Goal: Information Seeking & Learning: Learn about a topic

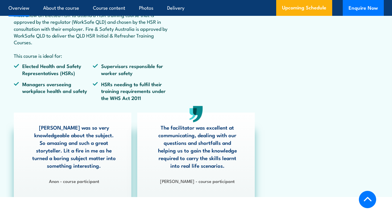
scroll to position [253, 0]
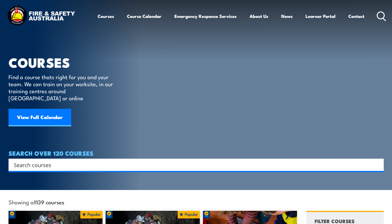
click at [381, 16] on icon at bounding box center [381, 16] width 9 height 10
click at [380, 19] on circle at bounding box center [381, 15] width 7 height 7
click at [119, 161] on input "Search input" at bounding box center [192, 165] width 357 height 9
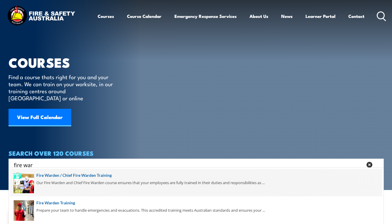
type input "fire war"
click at [51, 175] on span at bounding box center [196, 183] width 372 height 28
click at [52, 204] on span at bounding box center [196, 211] width 372 height 28
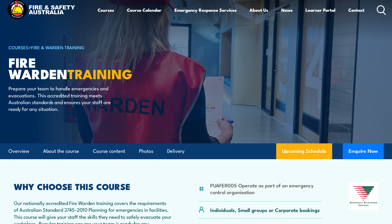
scroll to position [4, 0]
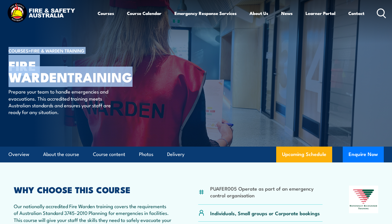
drag, startPoint x: 72, startPoint y: 78, endPoint x: 5, endPoint y: 71, distance: 67.3
click at [5, 71] on section "COURSES > Fire & Warden Training Fire Warden TRAINING Prepare your team to hand…" at bounding box center [196, 71] width 392 height 151
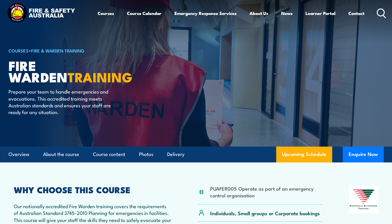
click at [67, 81] on strong "TRAINING" at bounding box center [99, 77] width 65 height 20
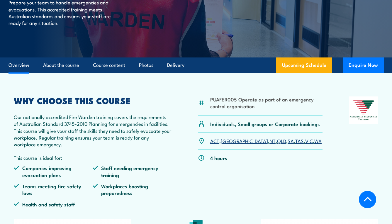
scroll to position [95, 0]
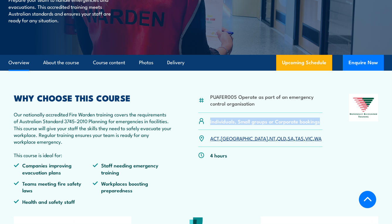
drag, startPoint x: 320, startPoint y: 124, endPoint x: 210, endPoint y: 122, distance: 110.1
click at [209, 122] on div "Individuals, Small groups or Corporate bookings" at bounding box center [260, 121] width 124 height 17
copy p "Individuals, Small groups or Corporate bookings"
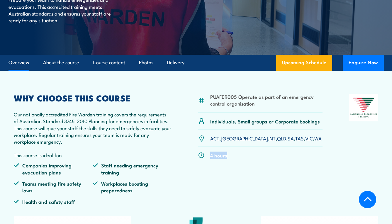
drag, startPoint x: 229, startPoint y: 158, endPoint x: 207, endPoint y: 155, distance: 21.4
click at [207, 155] on div "4 hours" at bounding box center [260, 155] width 124 height 17
copy p "4 hours"
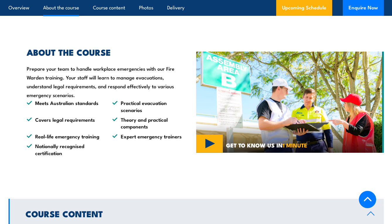
scroll to position [390, 0]
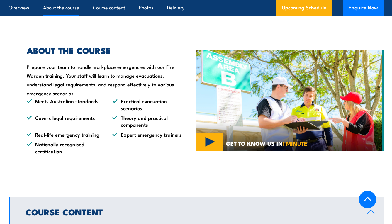
drag, startPoint x: 74, startPoint y: 93, endPoint x: 25, endPoint y: 53, distance: 62.9
click at [25, 53] on div "ABOUT THE COURSE Prepare your team to handle workplace emergencies with our Fir…" at bounding box center [104, 100] width 167 height 108
copy div "Prepare your team to handle workplace emergencies with our Fire Warden training…"
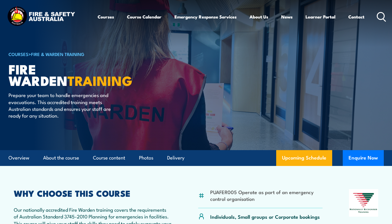
scroll to position [0, 0]
click at [359, 19] on link "Contact" at bounding box center [357, 17] width 16 height 14
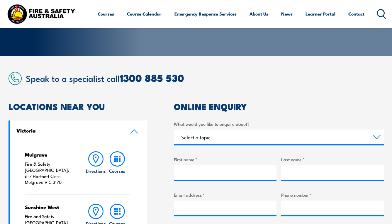
scroll to position [72, 0]
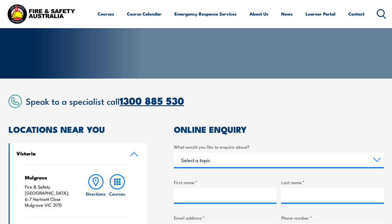
click at [126, 101] on link "1300 885 530" at bounding box center [152, 101] width 65 height 16
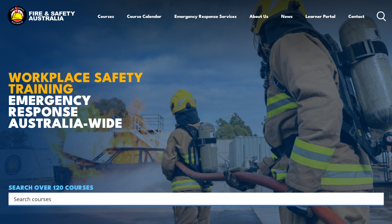
click at [102, 73] on strong "WORKPLACE SAFETY TRAINING" at bounding box center [76, 82] width 135 height 32
